Goal: Download file/media

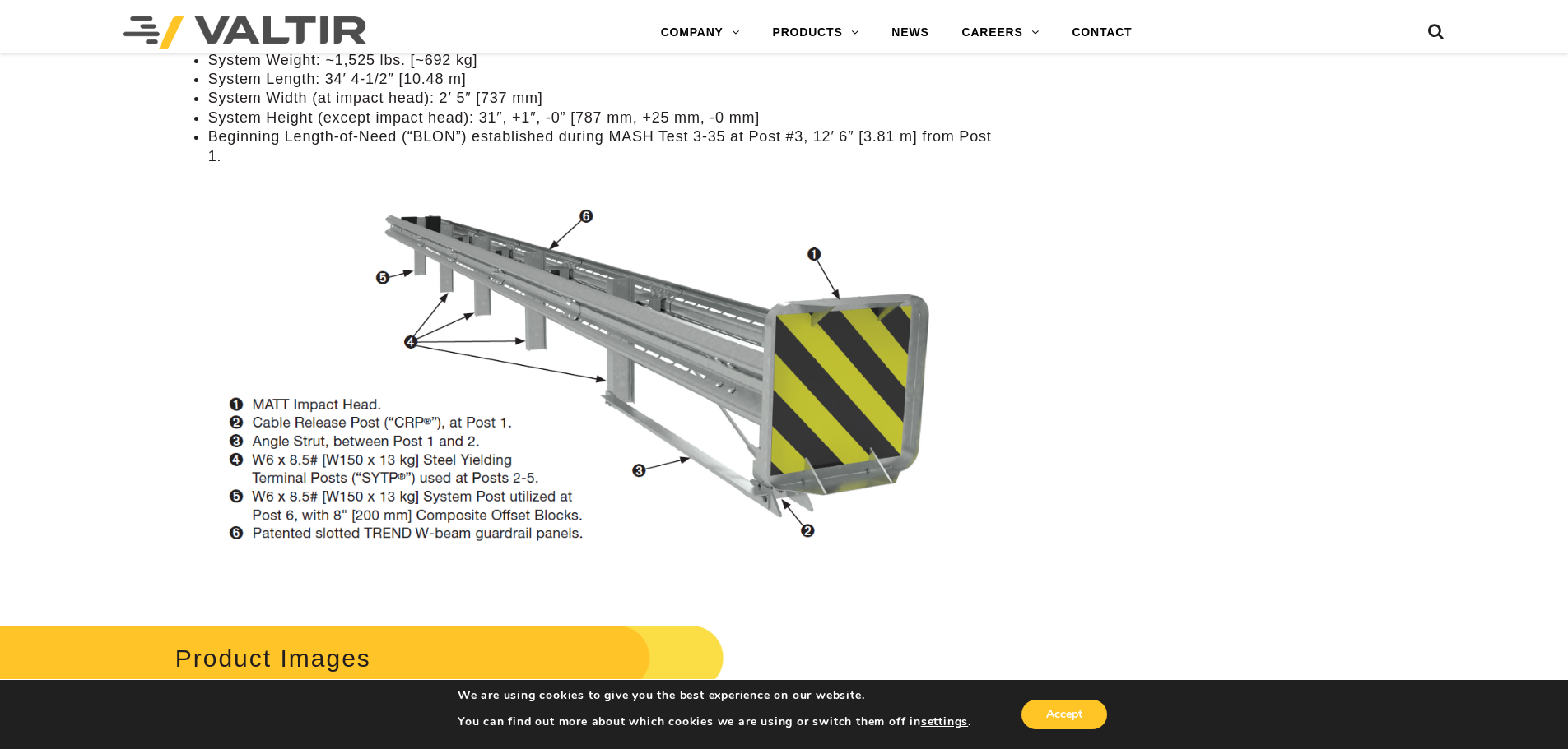
scroll to position [1645, 0]
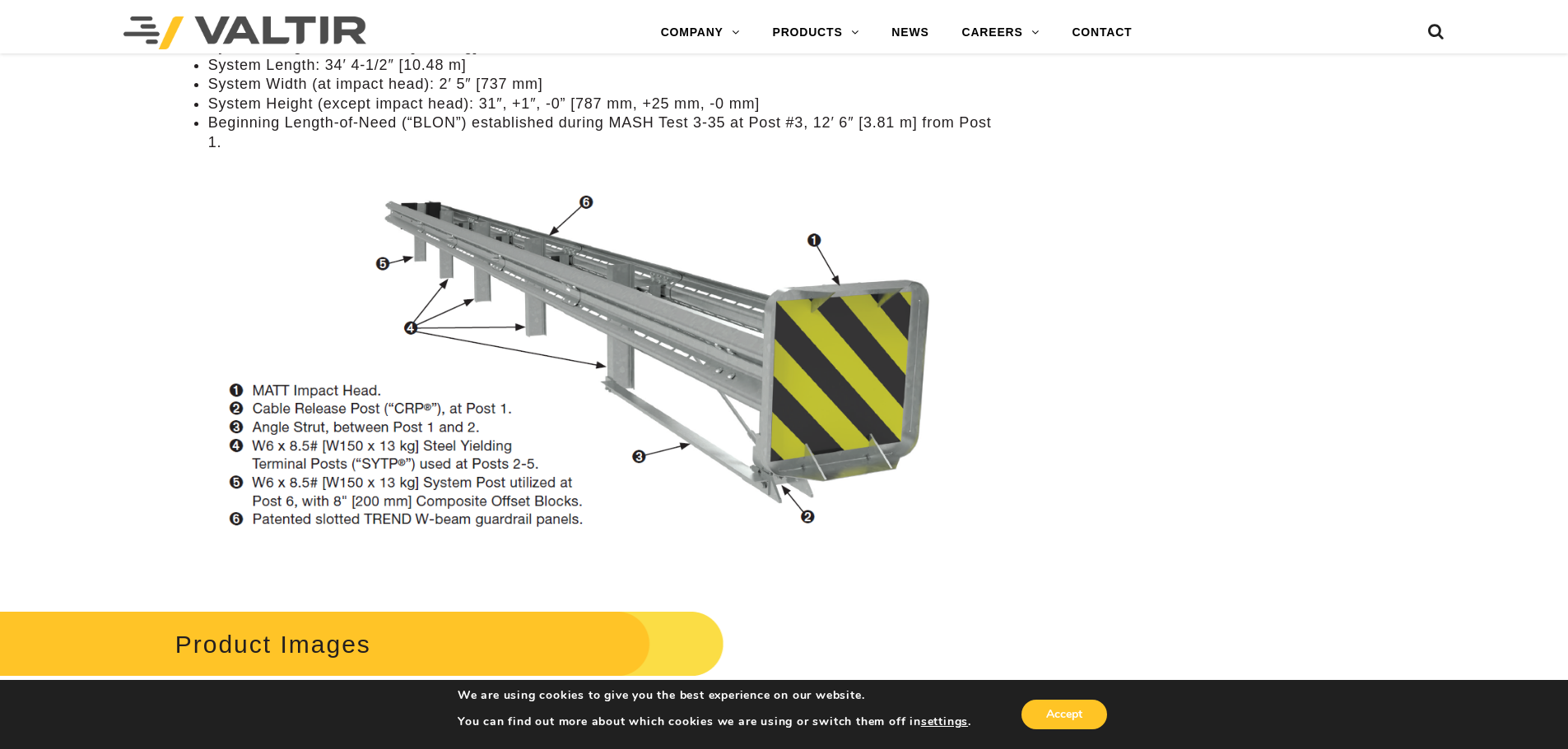
click at [531, 288] on img at bounding box center [587, 373] width 825 height 417
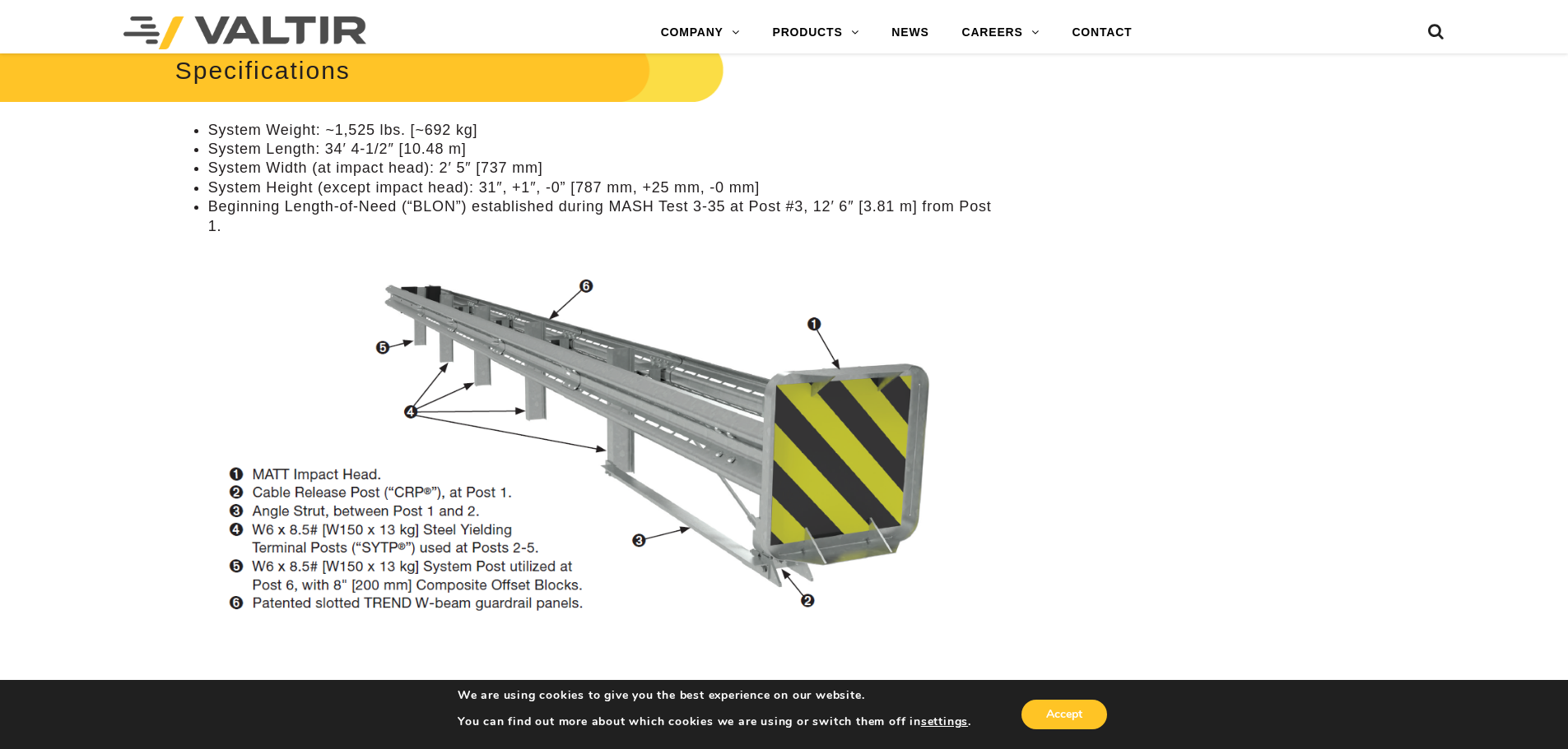
scroll to position [1563, 0]
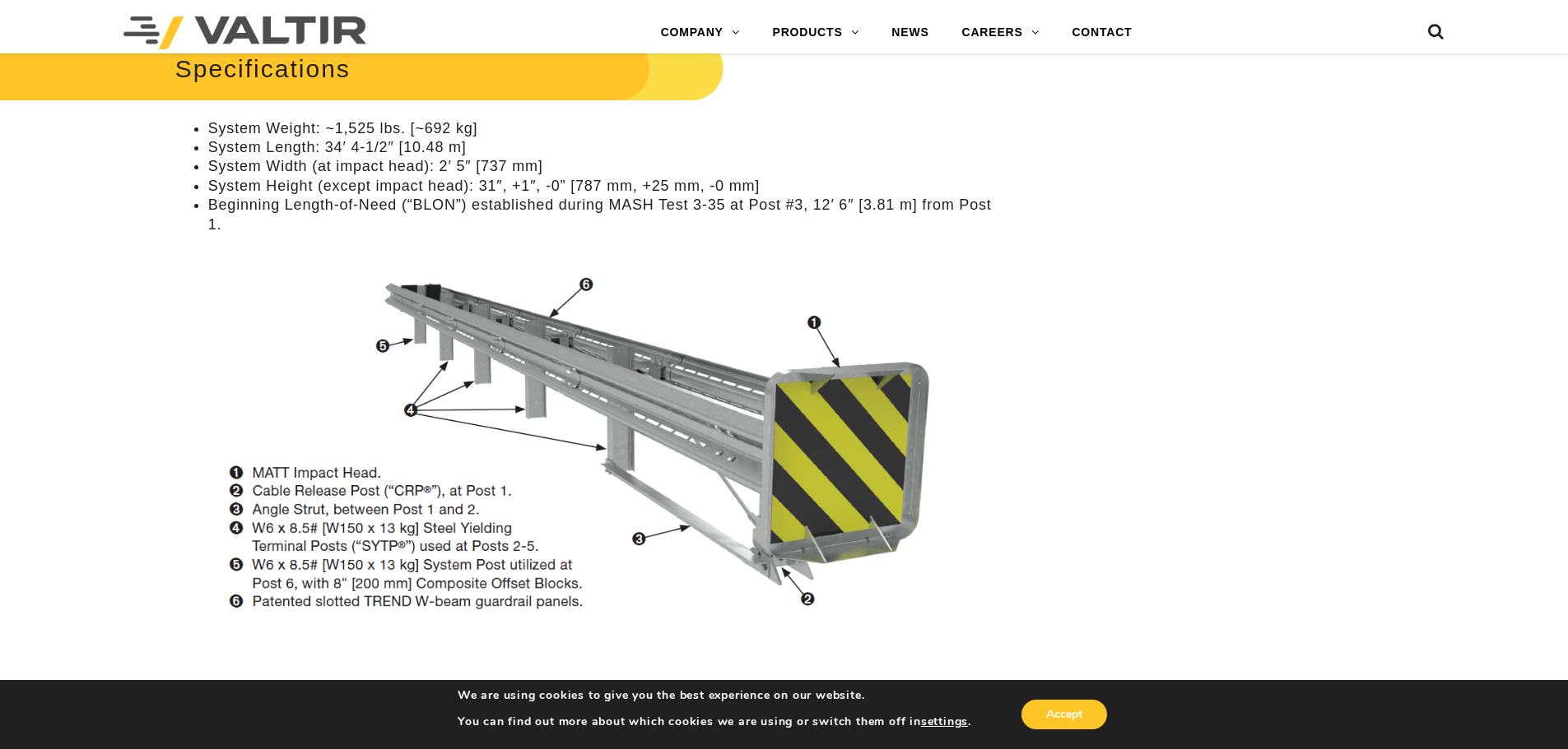
click at [516, 354] on img at bounding box center [587, 455] width 825 height 417
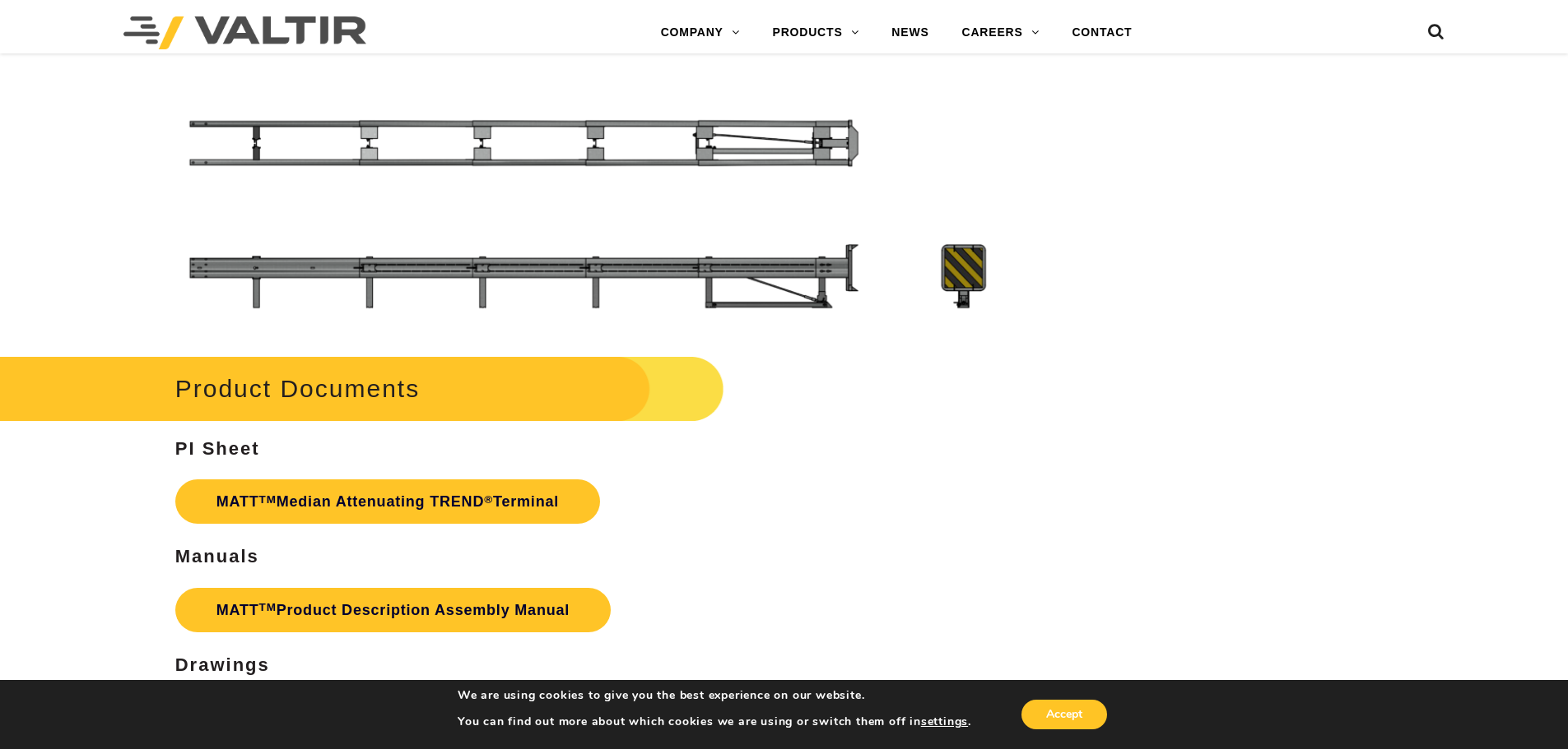
scroll to position [5841, 0]
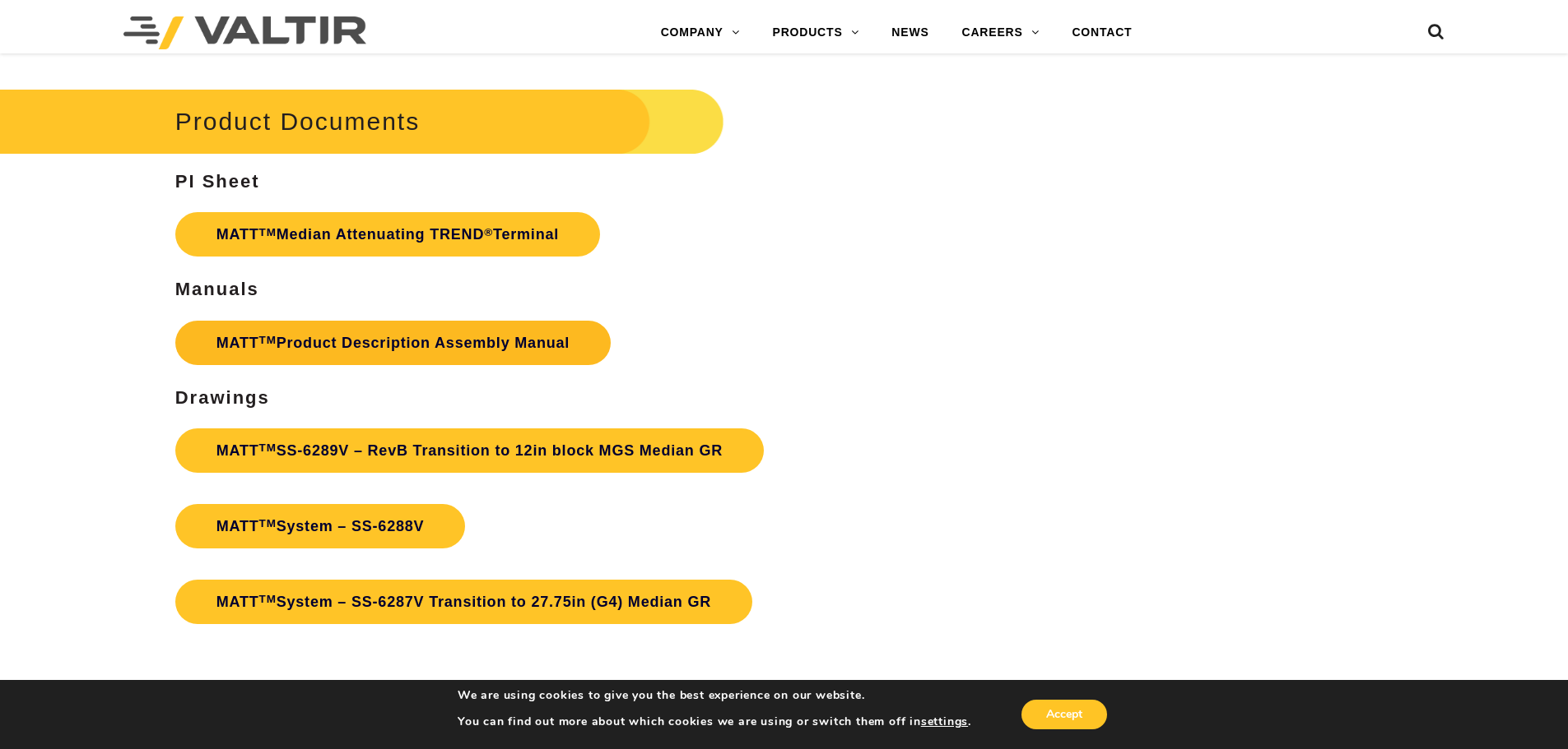
click at [308, 344] on link "MATT TM Product Description Assembly Manual" at bounding box center [393, 343] width 435 height 44
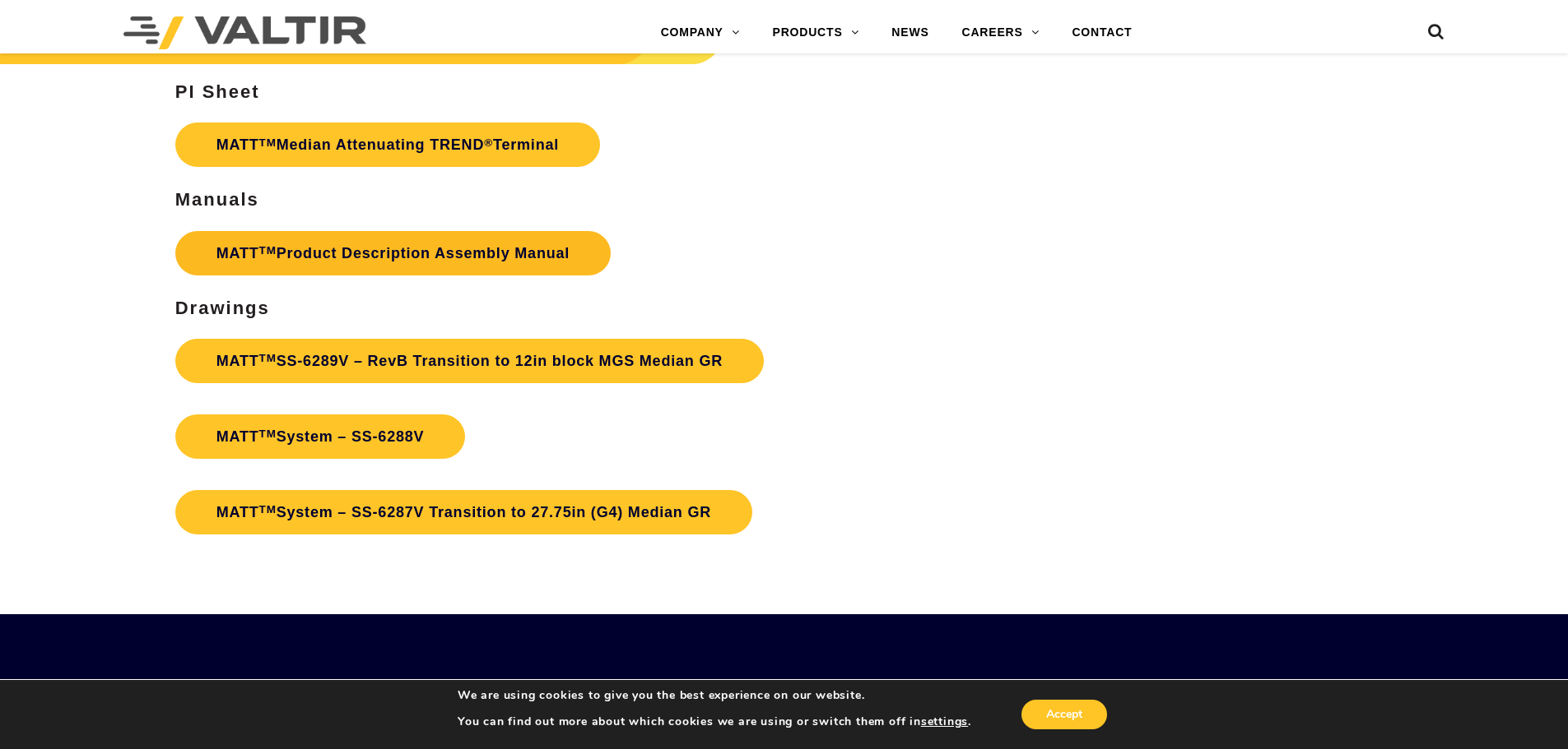
scroll to position [5841, 0]
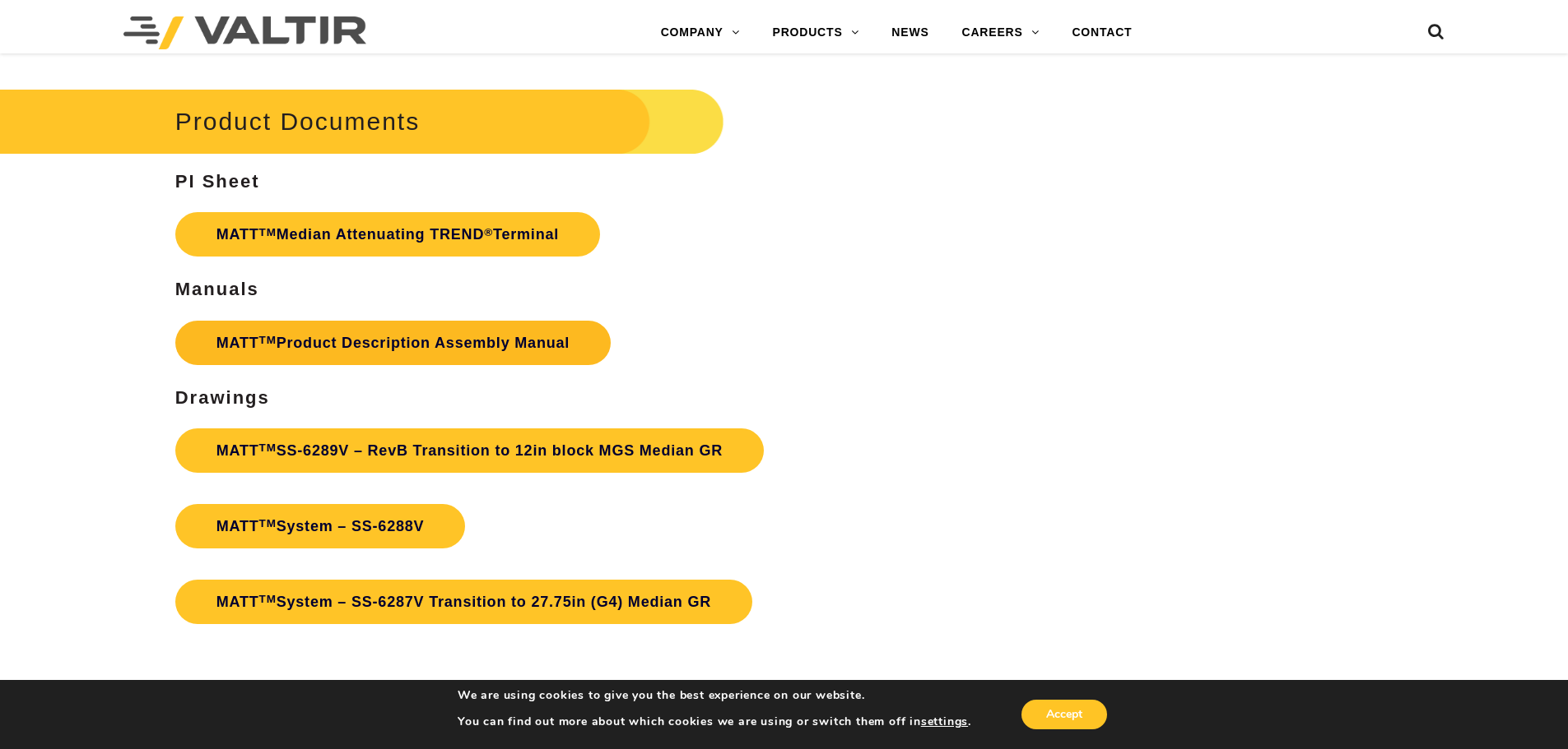
click at [297, 341] on link "MATT TM Product Description Assembly Manual" at bounding box center [393, 343] width 435 height 44
